Goal: Task Accomplishment & Management: Use online tool/utility

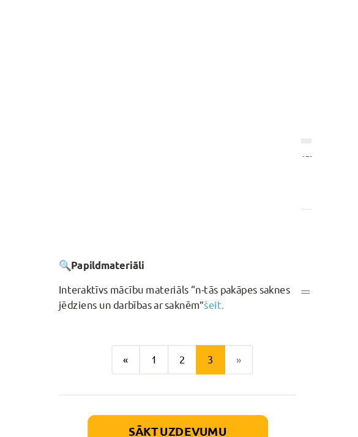
scroll to position [2750, 1]
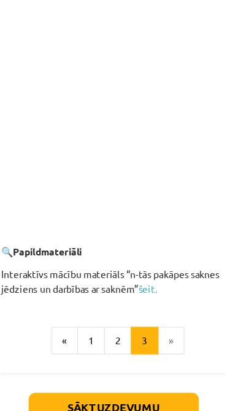
click at [137, 257] on link "šeit." at bounding box center [145, 262] width 17 height 11
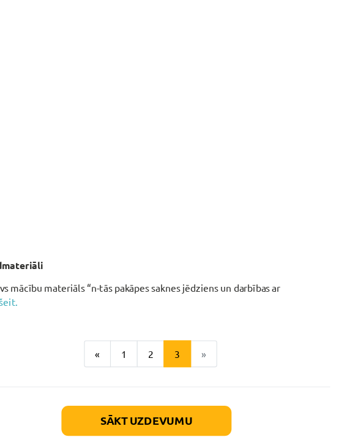
scroll to position [2291, 57]
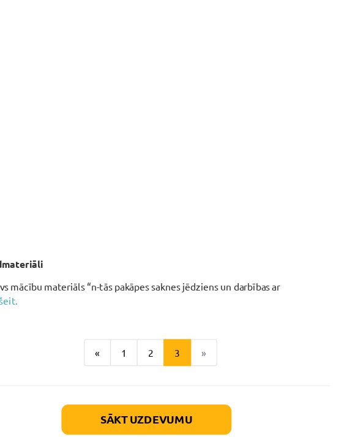
click at [145, 400] on button "Sākt uzdevumu" at bounding box center [131, 413] width 152 height 27
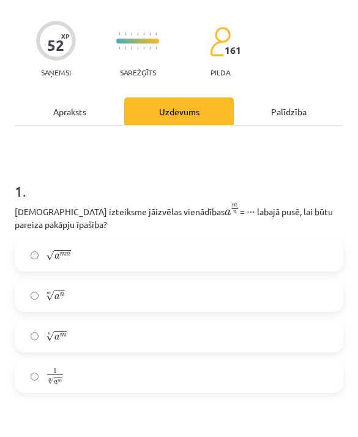
scroll to position [79, 0]
click at [217, 362] on label "1 n √ a m 1 a m n" at bounding box center [179, 376] width 327 height 31
click at [218, 333] on label "n √ a m a m n" at bounding box center [179, 335] width 327 height 31
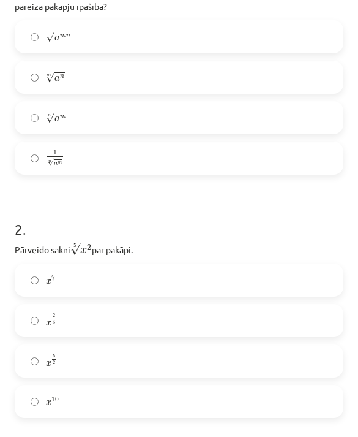
scroll to position [308, 0]
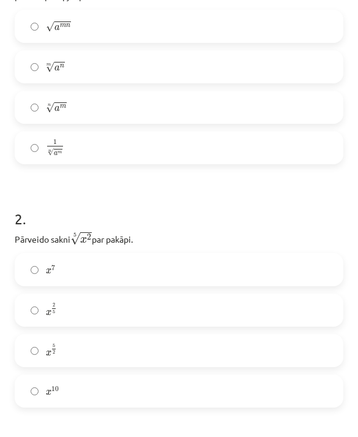
click at [229, 299] on label "x 2 5 x 2 5" at bounding box center [179, 310] width 327 height 31
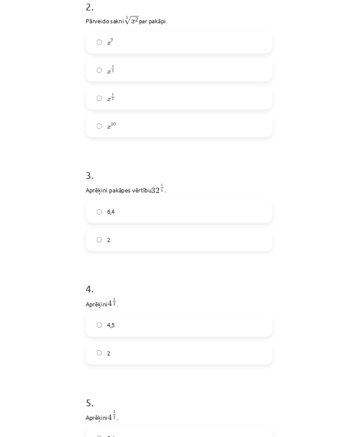
scroll to position [529, 0]
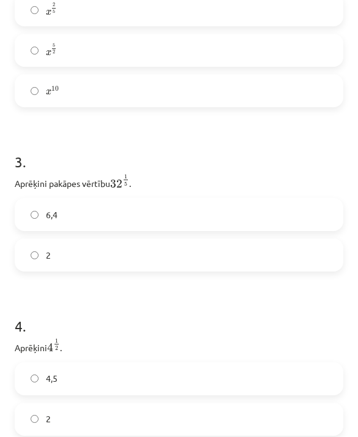
click at [164, 362] on div "4 . Aprēķini 4 1 2 4 1 2 . 4,5 2" at bounding box center [179, 366] width 329 height 140
click at [212, 259] on label "2" at bounding box center [179, 255] width 327 height 31
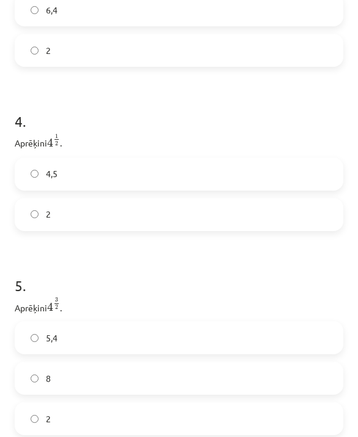
scroll to position [813, 0]
click at [229, 204] on label "2" at bounding box center [179, 214] width 327 height 31
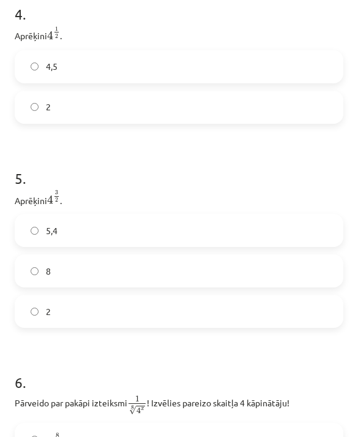
scroll to position [920, 0]
click at [178, 270] on label "8" at bounding box center [179, 271] width 327 height 31
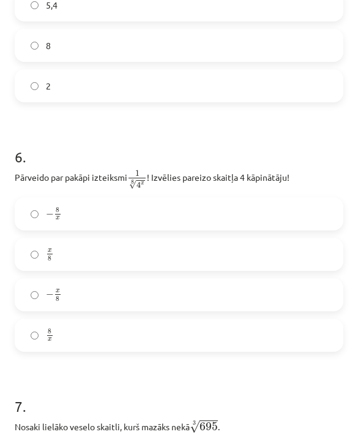
scroll to position [1145, 0]
click at [205, 260] on label "x 8 x 8" at bounding box center [179, 254] width 327 height 31
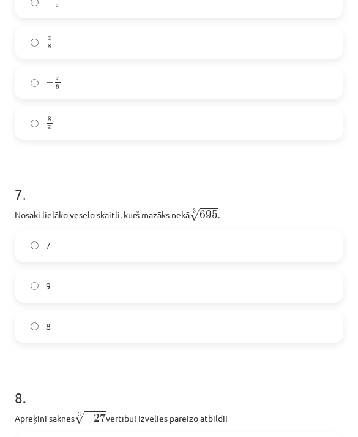
scroll to position [1357, 0]
click at [229, 323] on label "8" at bounding box center [179, 326] width 327 height 31
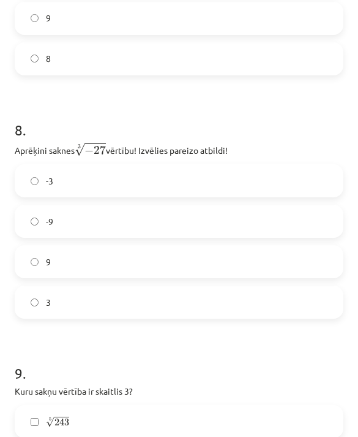
scroll to position [1640, 0]
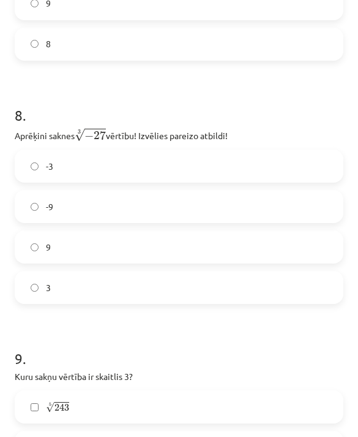
click at [229, 169] on label "-3" at bounding box center [179, 166] width 327 height 31
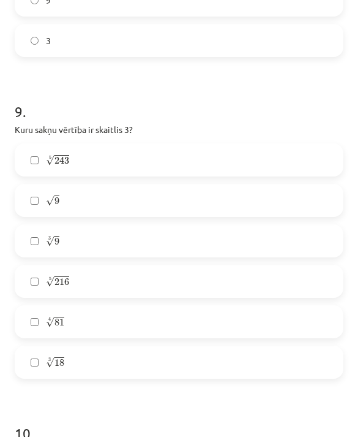
scroll to position [1888, 0]
click at [229, 200] on label "√ 9 9" at bounding box center [179, 199] width 327 height 31
click at [229, 162] on label "5 √ 243 243 5" at bounding box center [179, 158] width 327 height 31
click at [222, 317] on label "4 √ 81 81 4" at bounding box center [179, 320] width 327 height 31
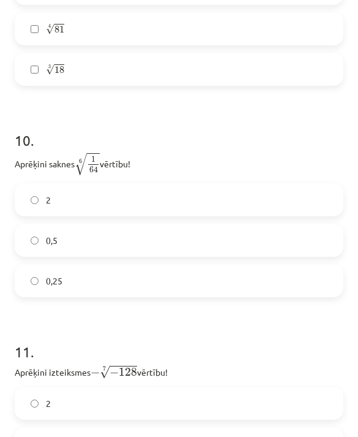
scroll to position [2181, 0]
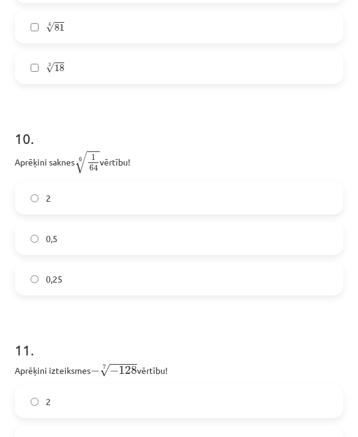
click at [229, 235] on label "0,5" at bounding box center [179, 238] width 327 height 31
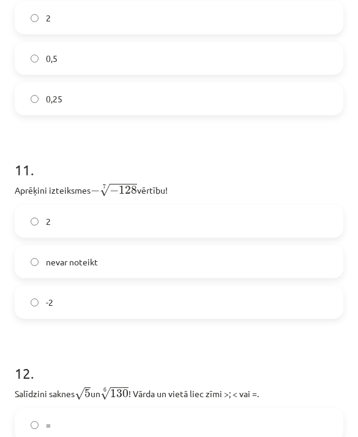
scroll to position [2365, 0]
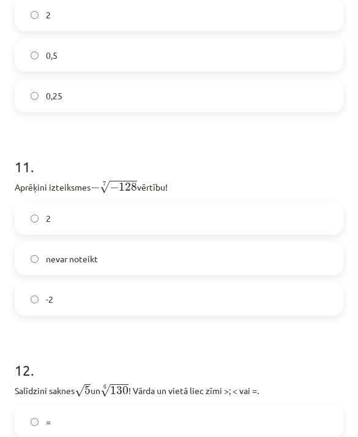
click at [228, 227] on label "2" at bounding box center [179, 218] width 327 height 31
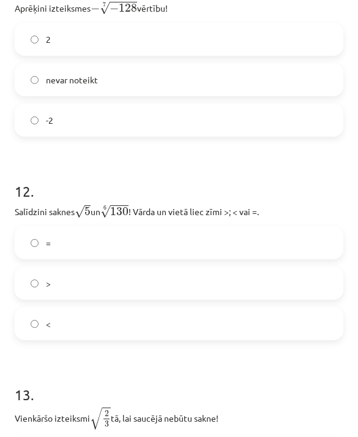
scroll to position [2549, 0]
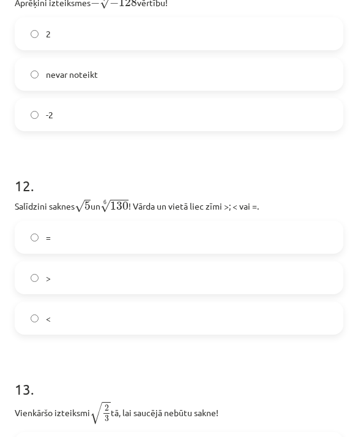
click at [229, 275] on label ">" at bounding box center [179, 277] width 327 height 31
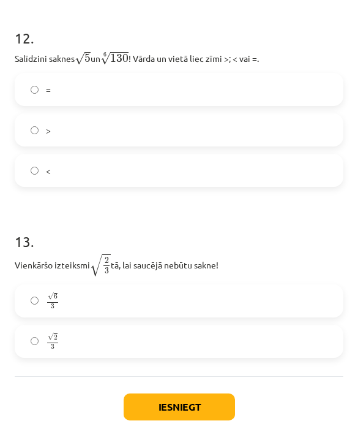
scroll to position [2696, 0]
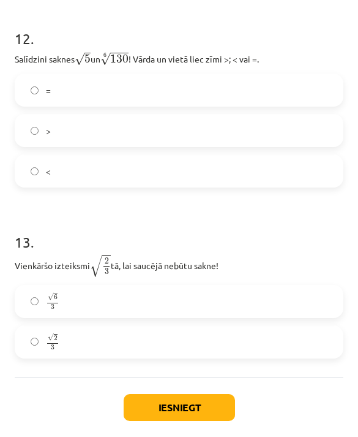
click at [229, 297] on label "√ 6 3 6 3" at bounding box center [179, 301] width 327 height 31
click at [224, 403] on button "Iesniegt" at bounding box center [180, 407] width 112 height 27
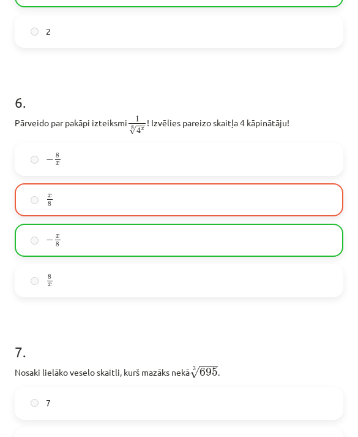
scroll to position [1205, 0]
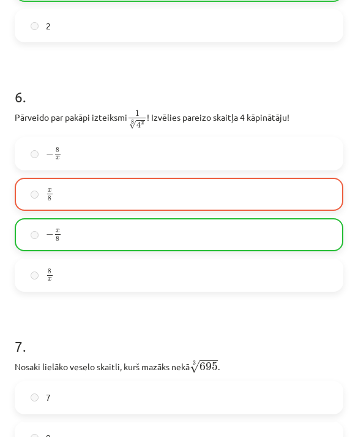
click at [229, 189] on label "x 8 x 8" at bounding box center [179, 194] width 327 height 31
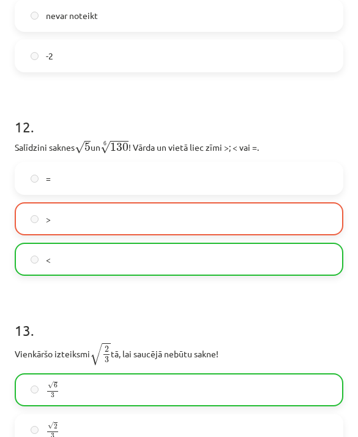
scroll to position [2609, 0]
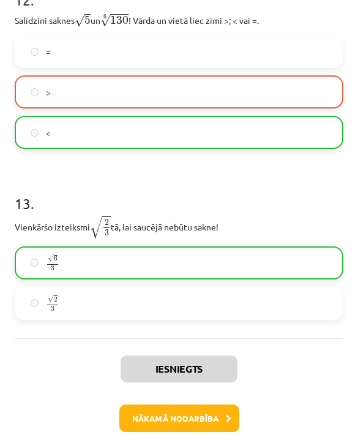
click at [205, 411] on button "Nākamā nodarbība" at bounding box center [179, 418] width 120 height 28
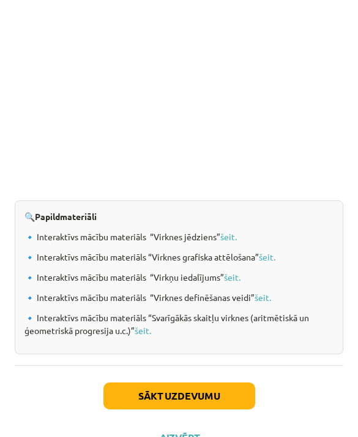
scroll to position [1463, -2]
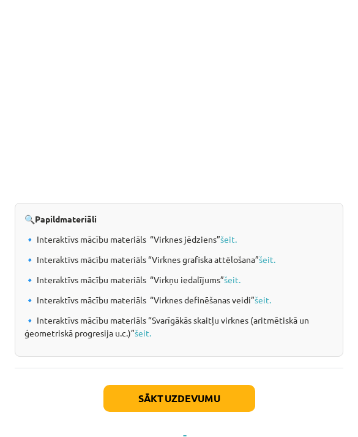
click at [229, 286] on p "🔹 Interaktīvs mācību materiāls “Virkņu iedalījums” šeit." at bounding box center [179, 279] width 309 height 13
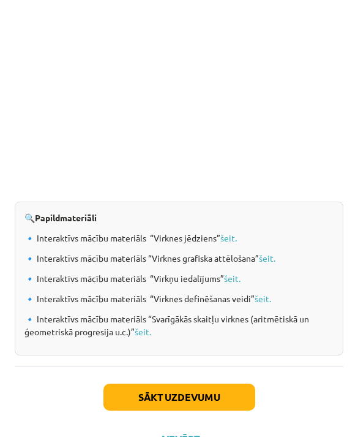
scroll to position [1461, 0]
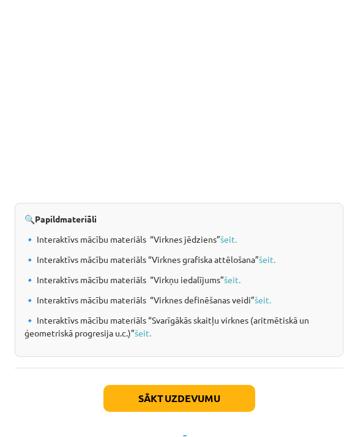
click at [180, 411] on button "Aizvērt" at bounding box center [179, 440] width 47 height 12
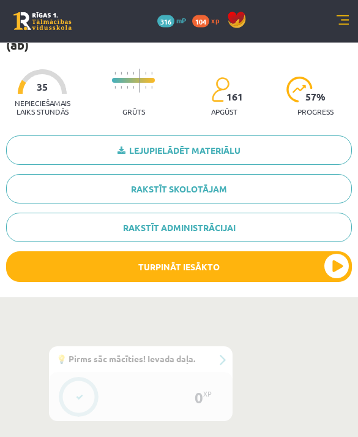
scroll to position [0, 0]
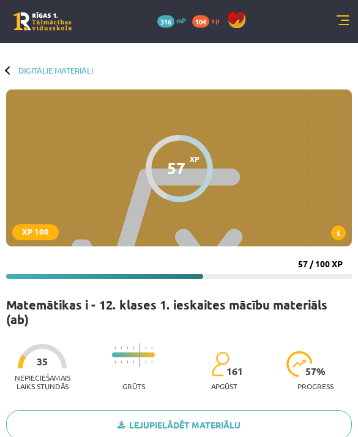
click at [21, 66] on link "Digitālie materiāli" at bounding box center [55, 70] width 75 height 9
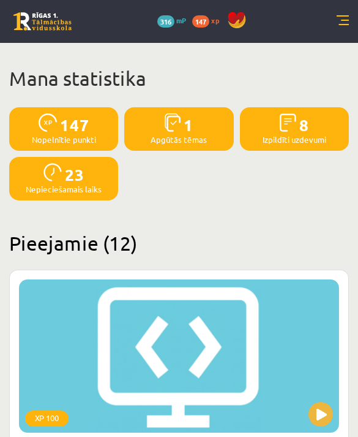
click at [48, 13] on link at bounding box center [42, 21] width 58 height 18
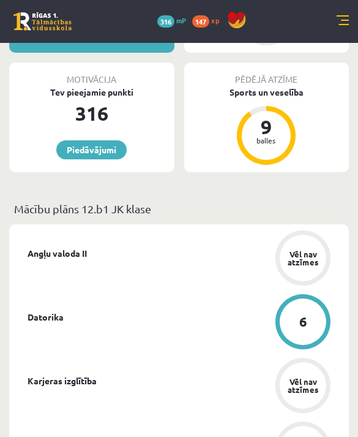
scroll to position [207, 0]
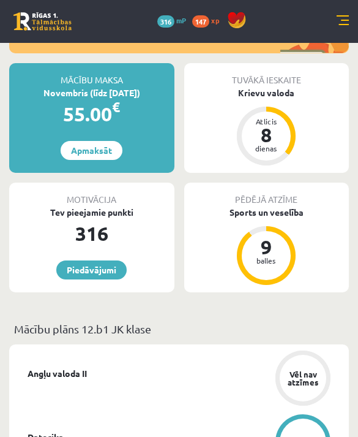
click at [289, 67] on div "Tuvākā ieskaite" at bounding box center [266, 74] width 165 height 23
click at [287, 86] on div "Krievu valoda" at bounding box center [266, 92] width 165 height 13
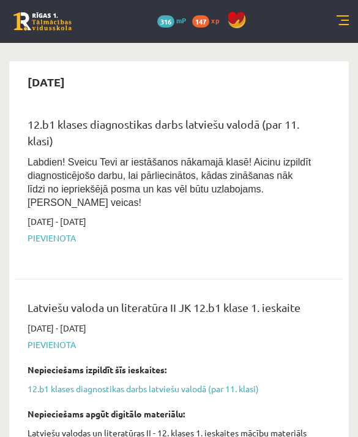
scroll to position [2109, 0]
click at [67, 339] on span "Pievienota" at bounding box center [170, 345] width 285 height 13
click at [61, 339] on span "Pievienota" at bounding box center [170, 345] width 285 height 13
click at [52, 340] on span "Pievienota" at bounding box center [170, 345] width 285 height 13
click at [63, 339] on span "Pievienota" at bounding box center [170, 345] width 285 height 13
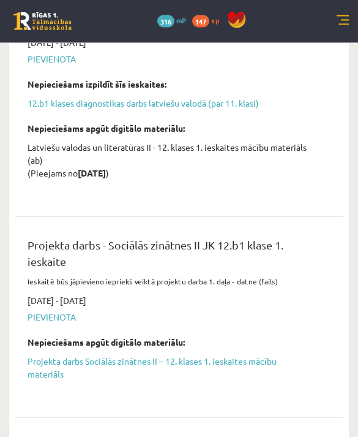
scroll to position [2395, 0]
